Goal: Check status: Check status

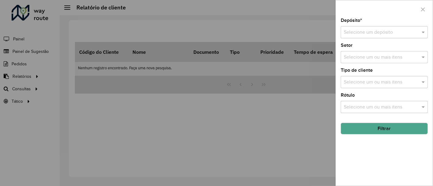
click at [258, 113] on div at bounding box center [216, 93] width 433 height 186
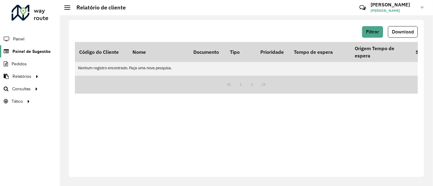
click at [48, 51] on span "Painel de Sugestão" at bounding box center [31, 51] width 38 height 6
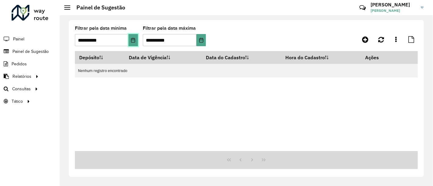
click at [133, 41] on icon "Choose Date" at bounding box center [133, 40] width 5 height 5
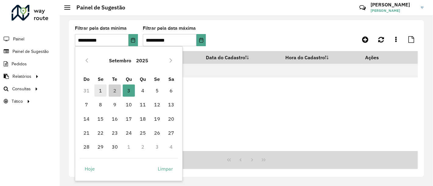
click at [101, 89] on span "1" at bounding box center [100, 91] width 12 height 12
type input "**********"
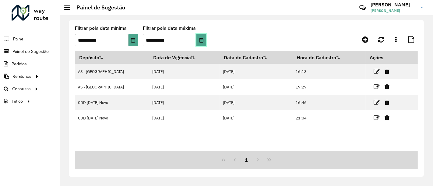
click at [204, 43] on button "Choose Date" at bounding box center [200, 40] width 9 height 12
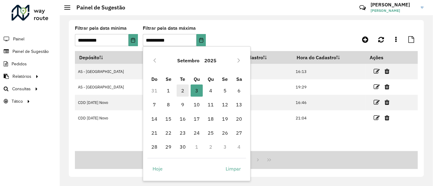
click at [186, 87] on span "2" at bounding box center [183, 91] width 12 height 12
type input "**********"
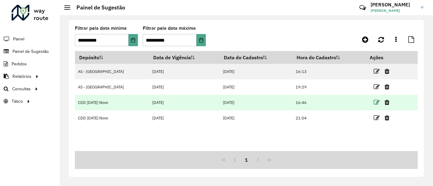
click at [374, 103] on icon at bounding box center [377, 103] width 6 height 6
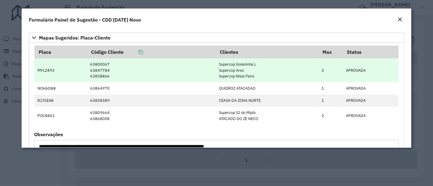
scroll to position [34, 0]
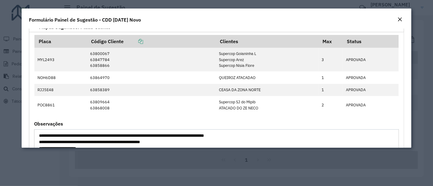
click at [400, 22] on div "Close" at bounding box center [399, 19] width 5 height 7
